Goal: Transaction & Acquisition: Obtain resource

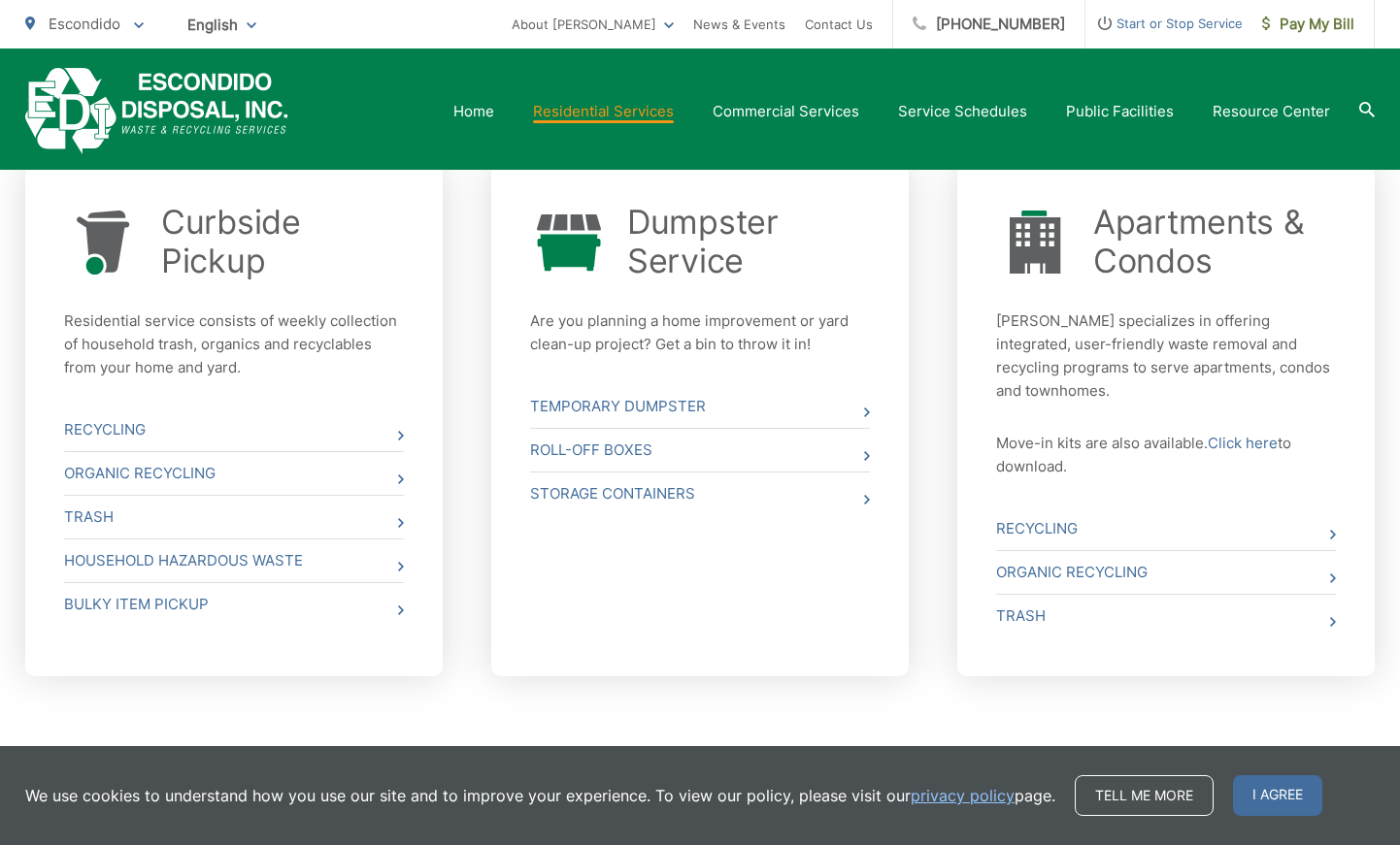
scroll to position [748, 0]
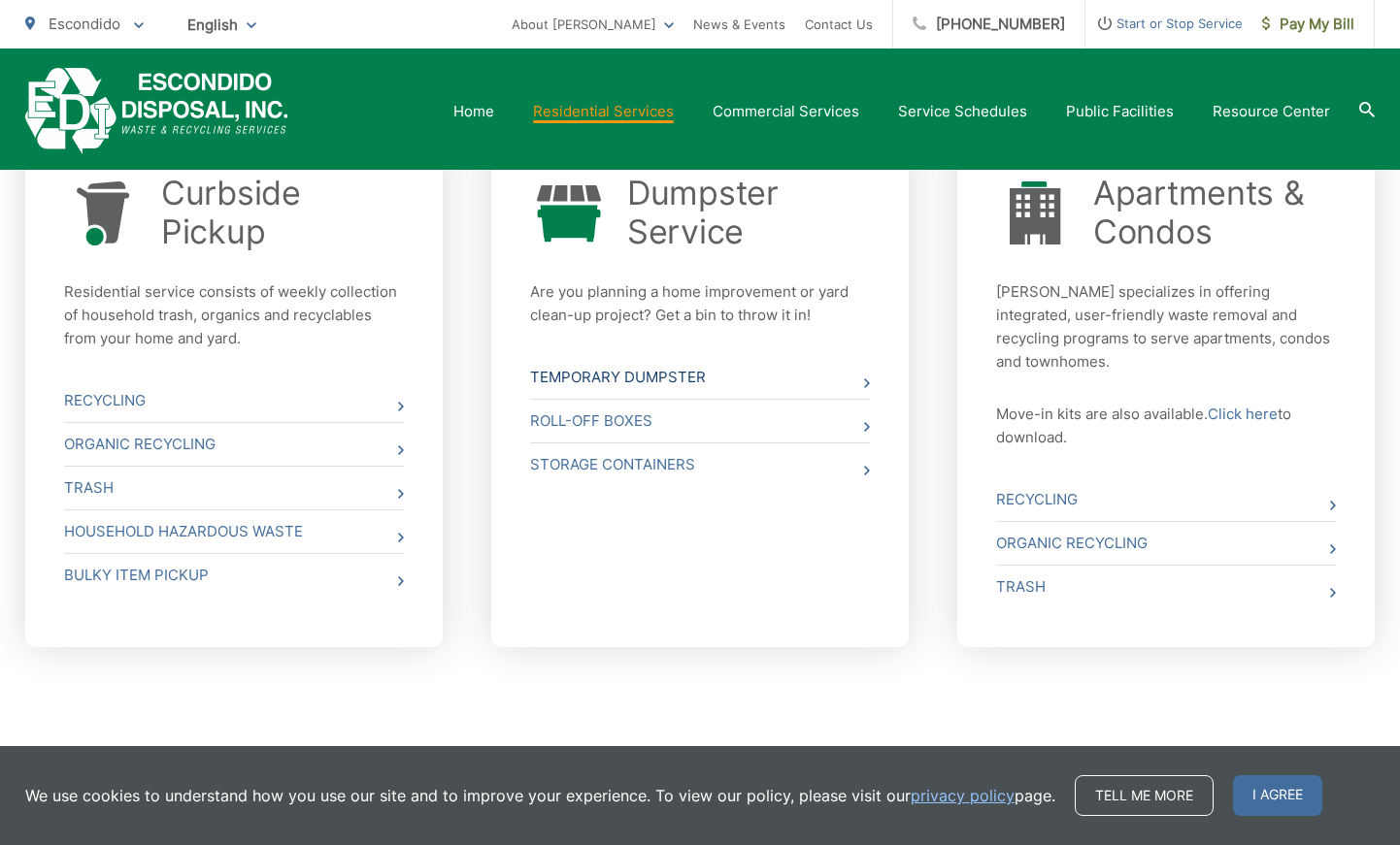
click at [758, 371] on link "Temporary Dumpster" at bounding box center [700, 378] width 339 height 43
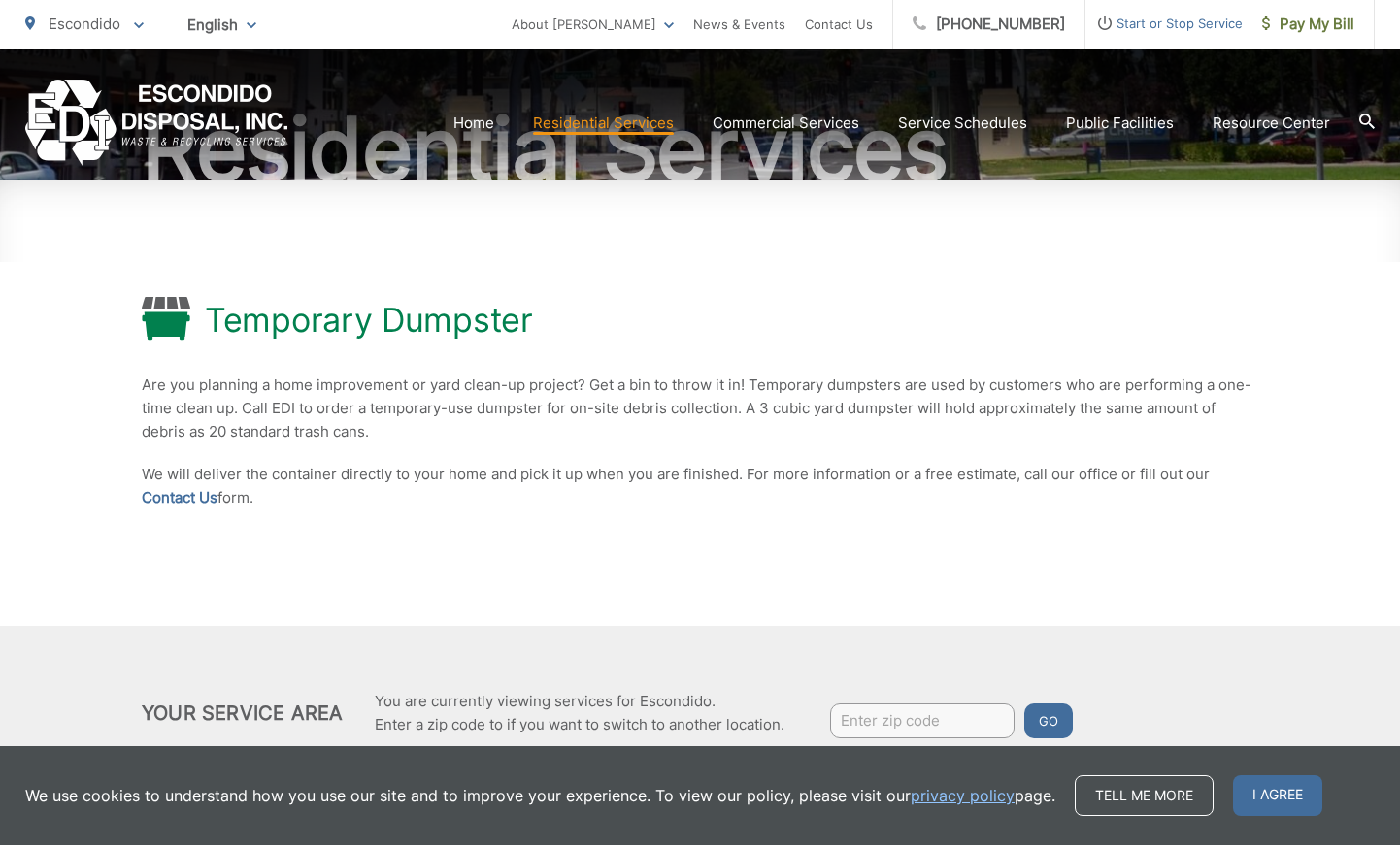
scroll to position [284, 0]
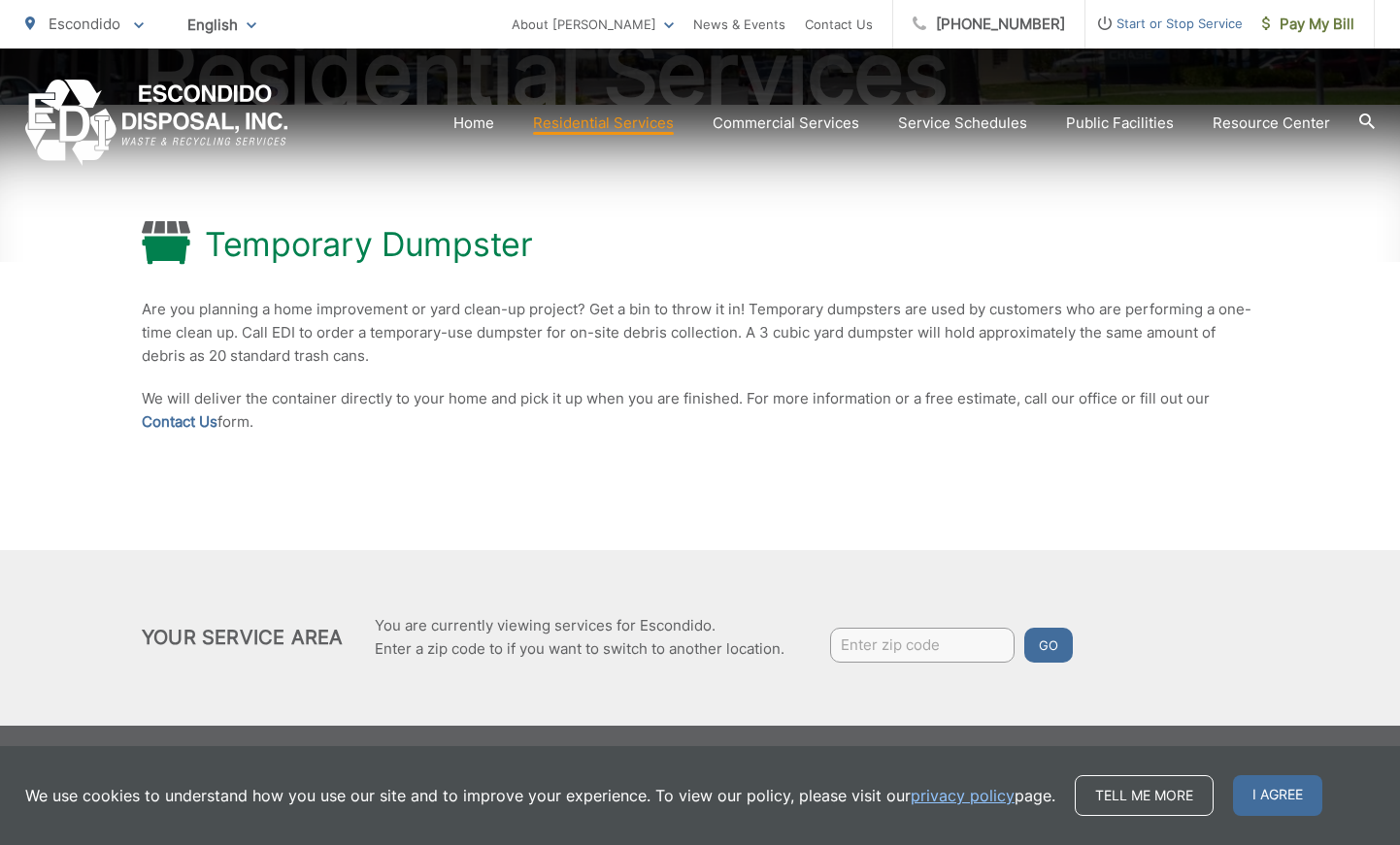
click at [909, 645] on input "Enter zip code" at bounding box center [923, 645] width 185 height 35
type input "92026"
click at [1060, 644] on button "Go" at bounding box center [1049, 645] width 49 height 35
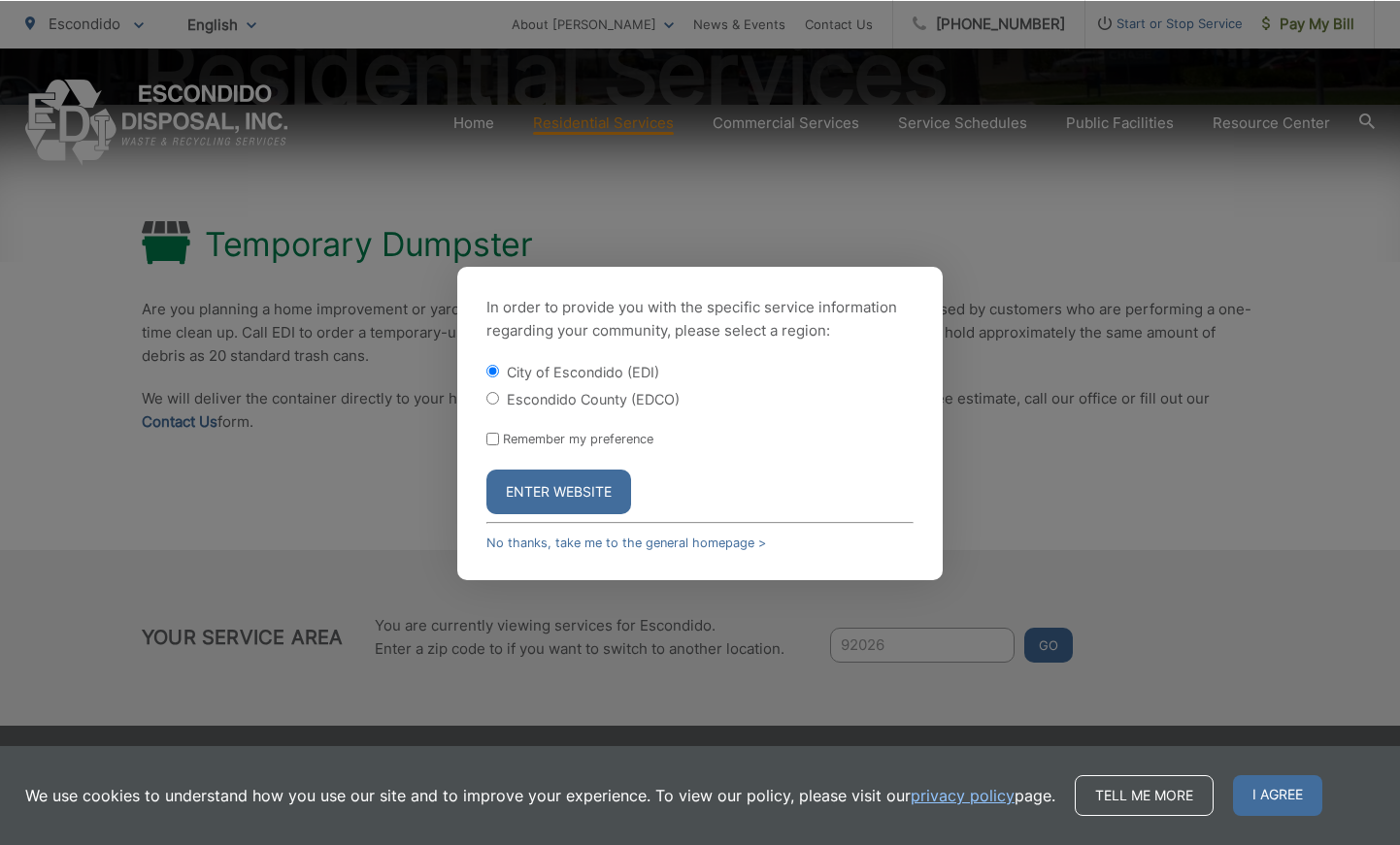
click at [577, 485] on button "Enter Website" at bounding box center [559, 492] width 145 height 45
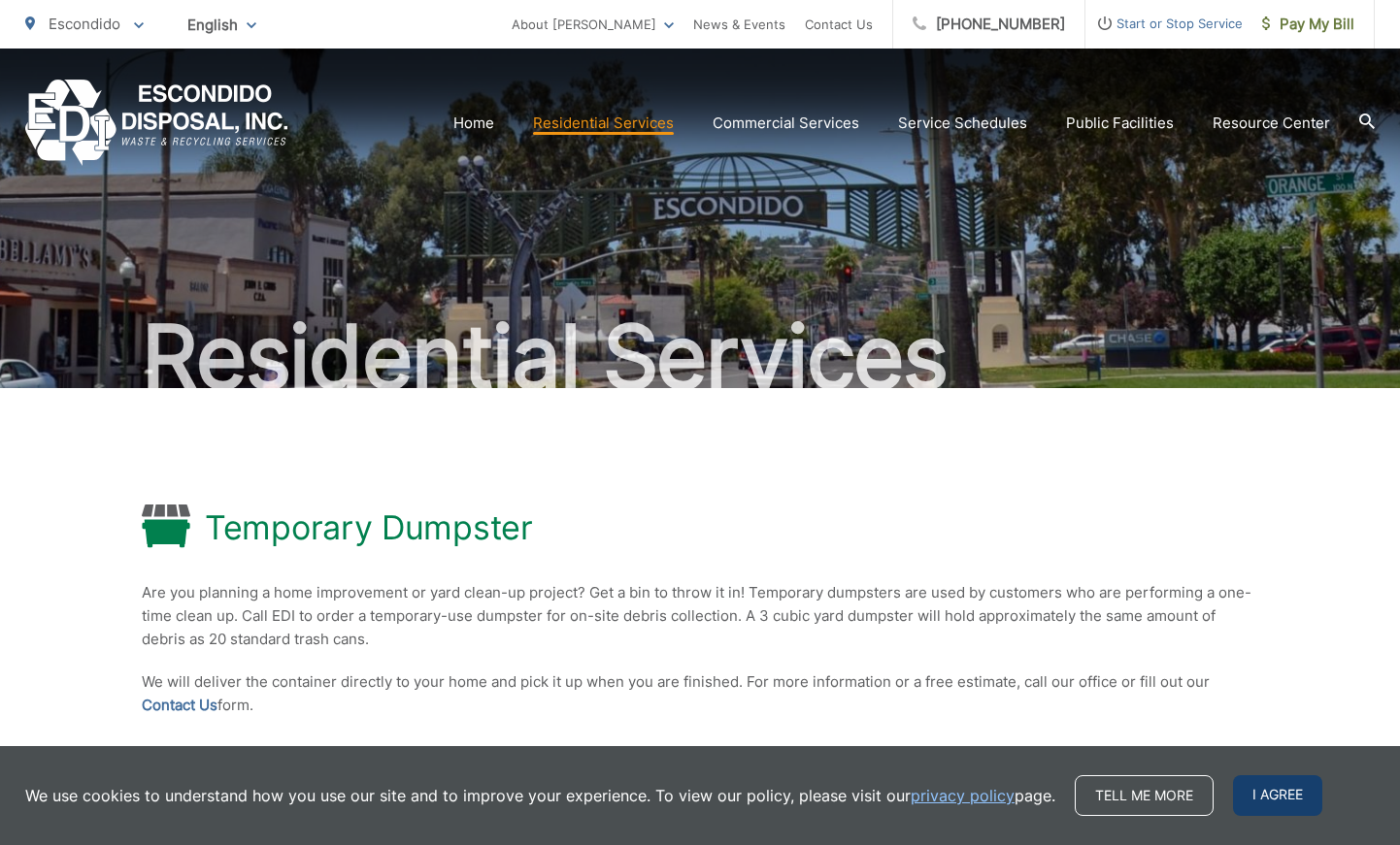
click at [1270, 787] on span "I agree" at bounding box center [1277, 796] width 89 height 41
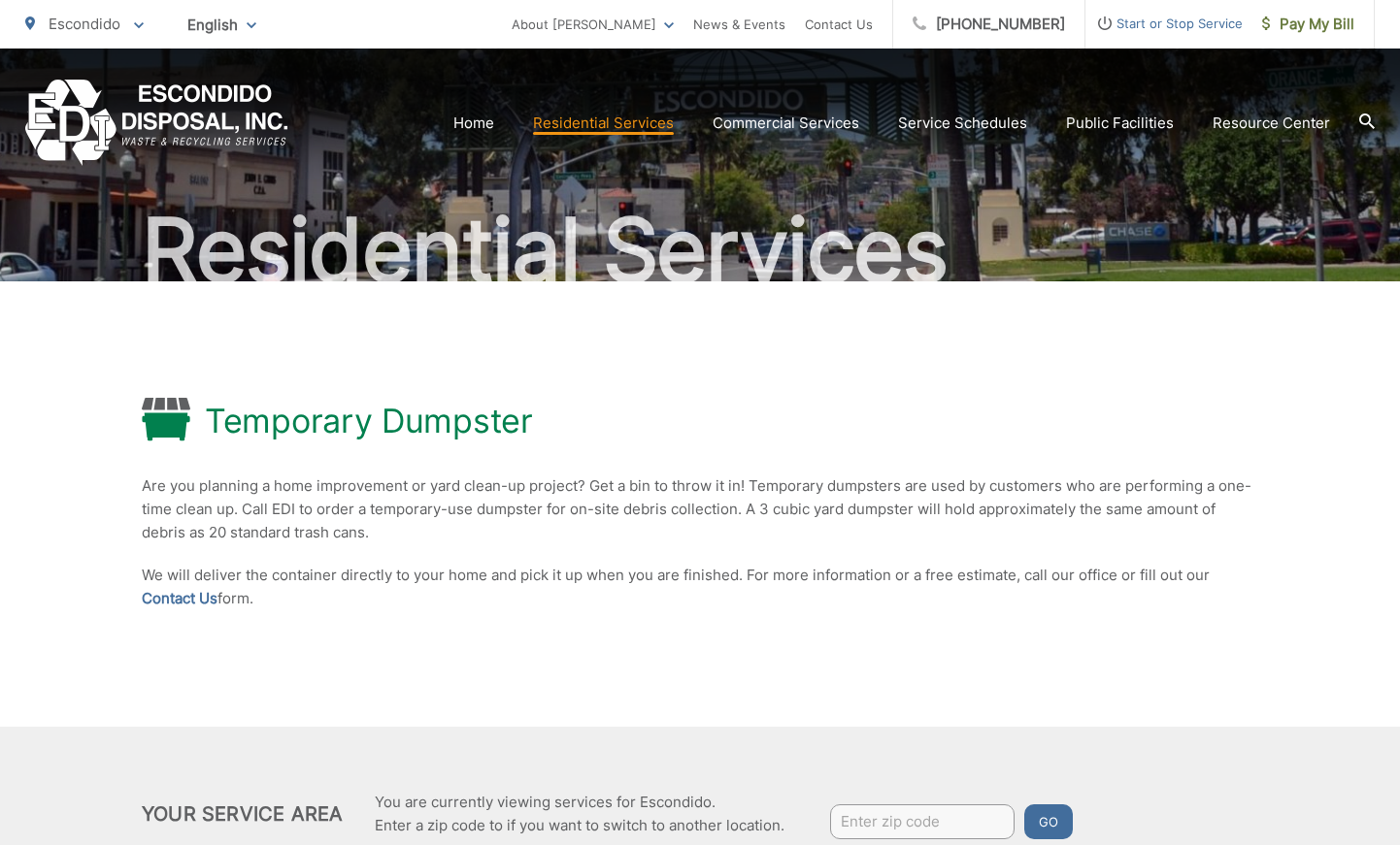
scroll to position [284, 0]
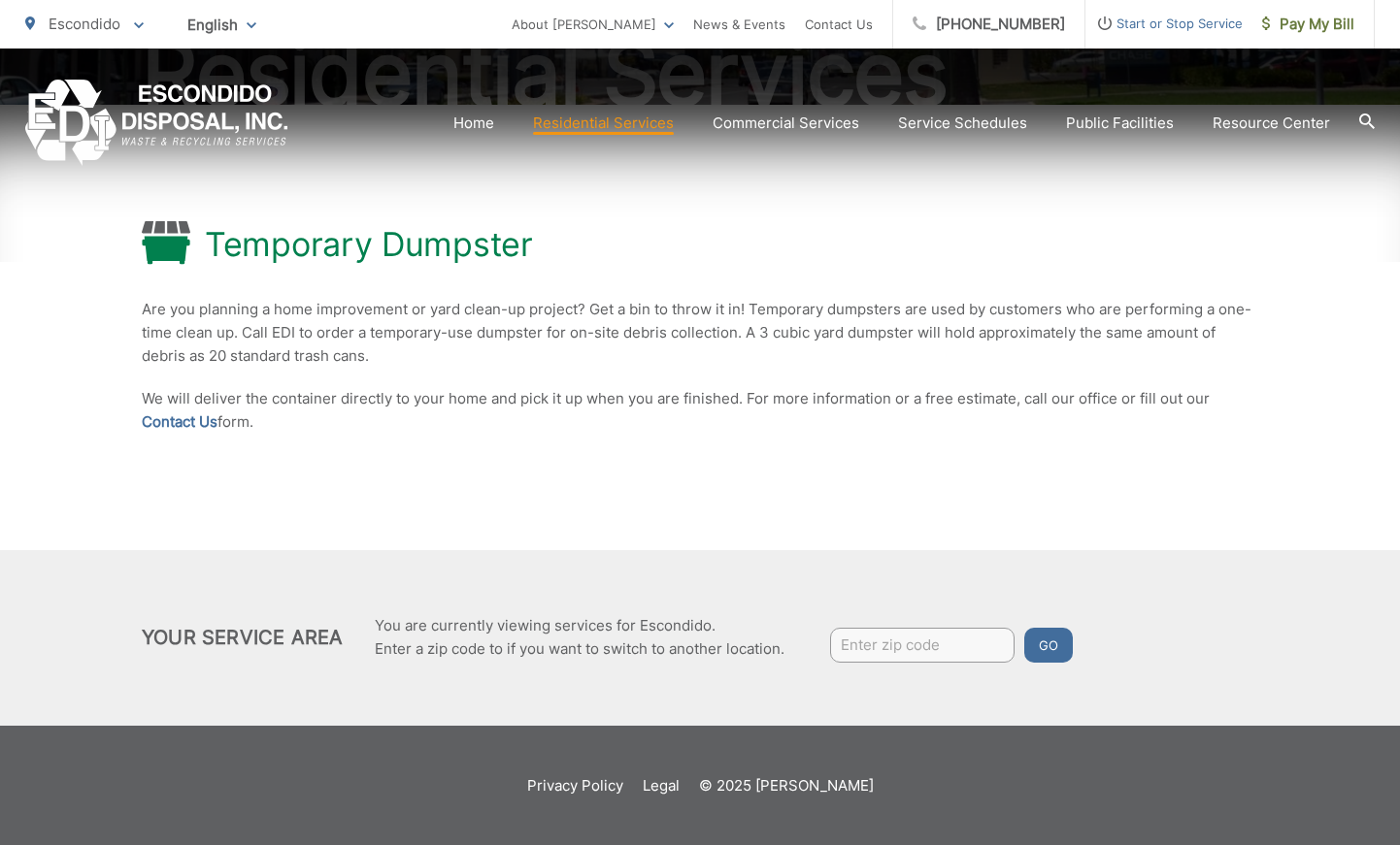
click at [925, 648] on input "Enter zip code" at bounding box center [923, 645] width 185 height 35
type input "92026"
click at [1051, 644] on button "Go" at bounding box center [1049, 645] width 49 height 35
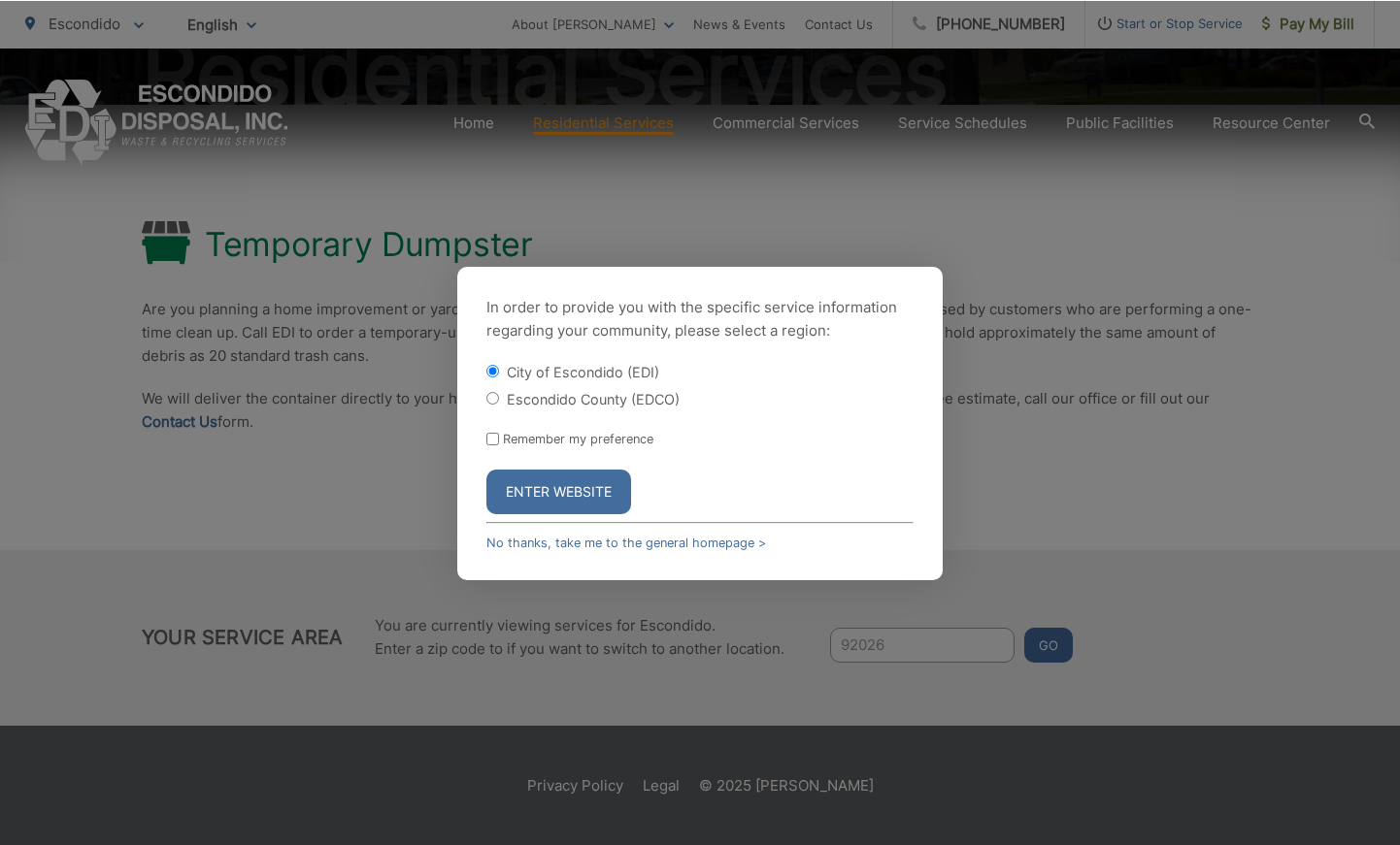
click at [602, 482] on button "Enter Website" at bounding box center [559, 492] width 145 height 45
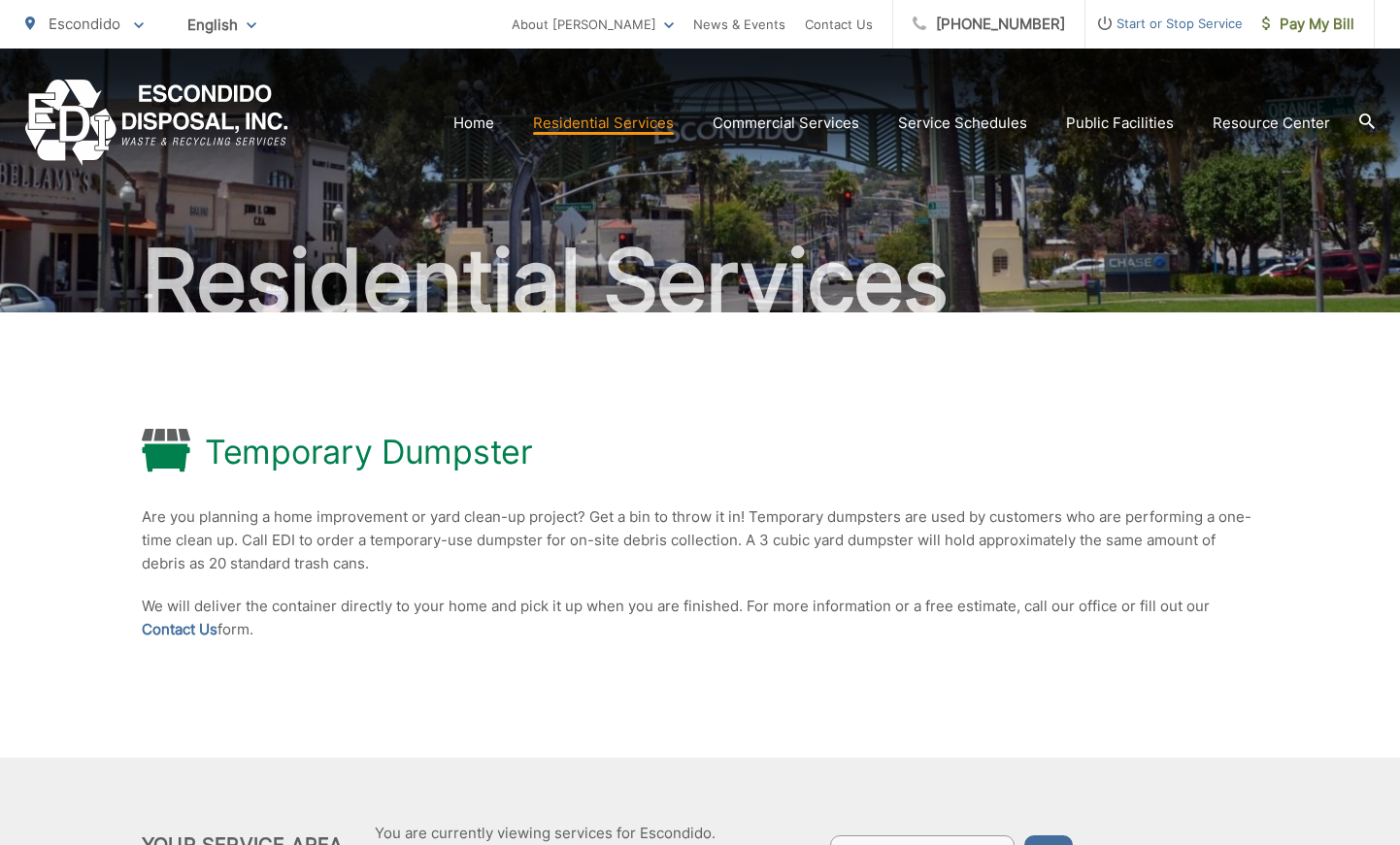
scroll to position [31, 0]
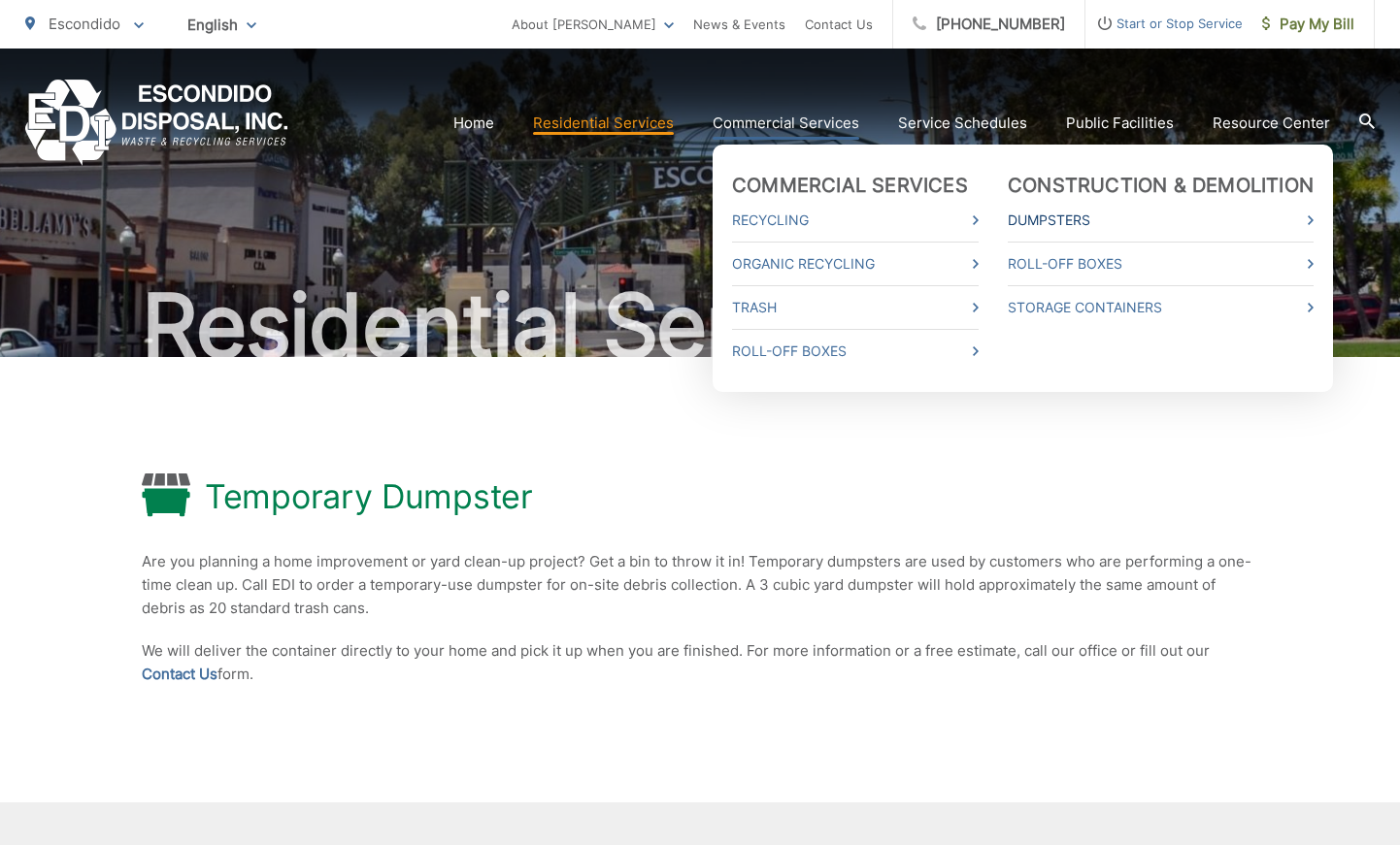
click at [1098, 216] on link "Dumpsters" at bounding box center [1160, 220] width 306 height 23
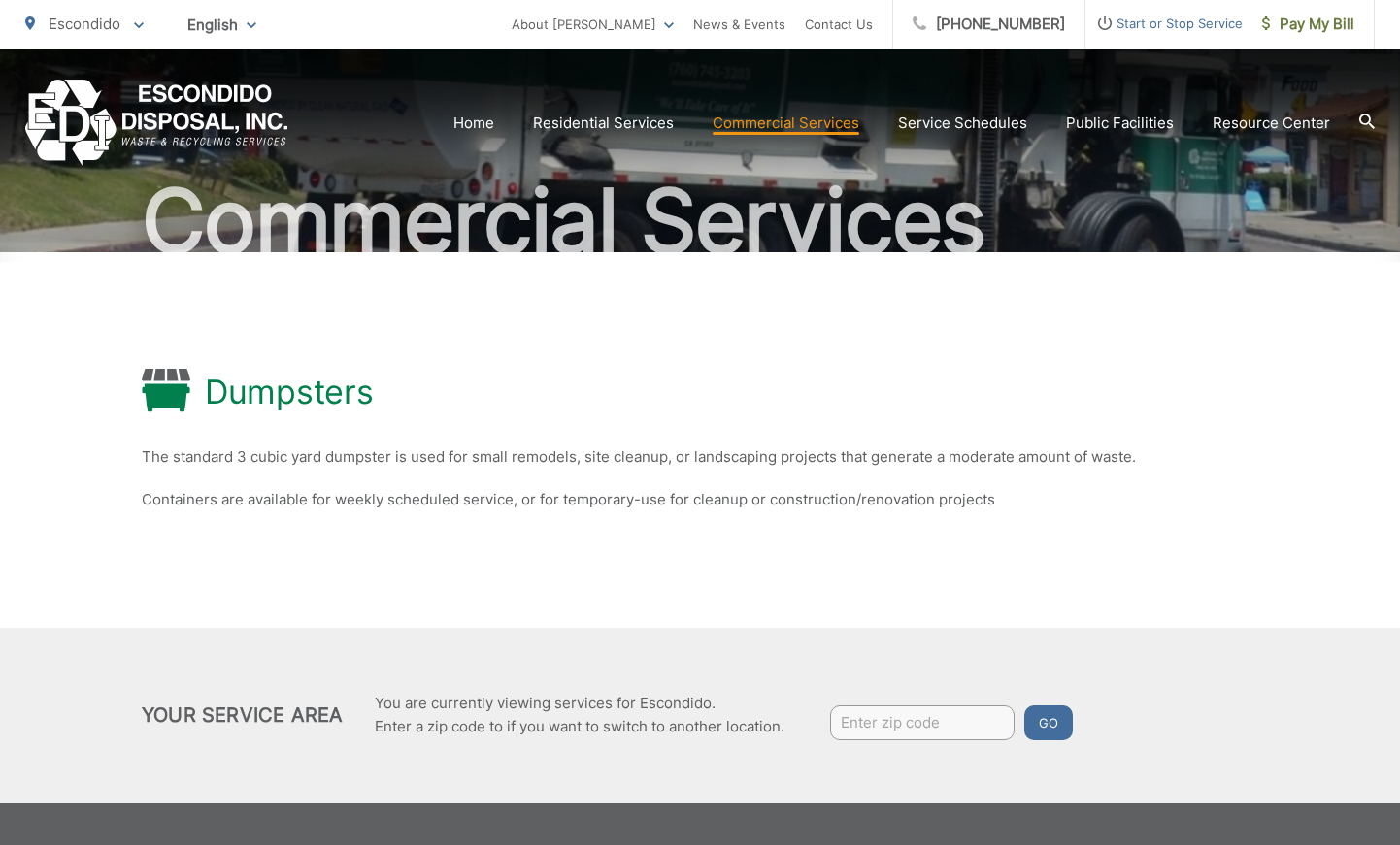
scroll to position [213, 0]
